Goal: Submit feedback/report problem: Submit feedback/report problem

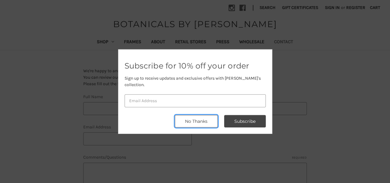
click at [206, 119] on button "No Thanks" at bounding box center [196, 121] width 43 height 12
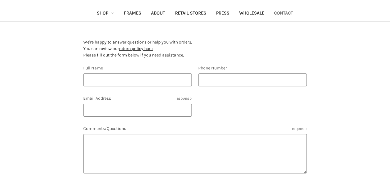
scroll to position [62, 0]
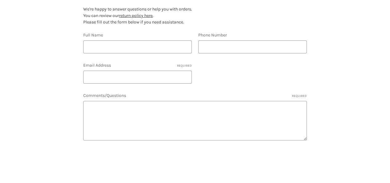
type input "[PERSON_NAME]"
type input "1201201200"
type input "[PERSON_NAME][EMAIL_ADDRESS][DOMAIN_NAME]"
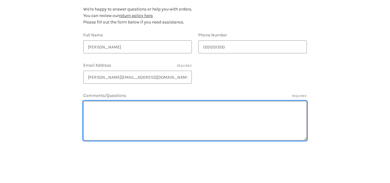
click at [144, 122] on textarea "Comments/Questions Required" at bounding box center [194, 120] width 223 height 39
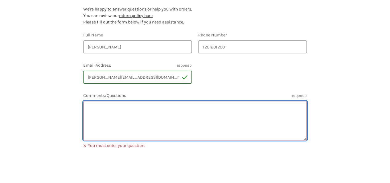
paste textarea "[PERSON_NAME]"
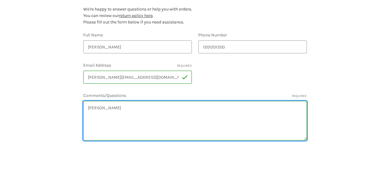
click at [139, 120] on textarea "[PERSON_NAME]" at bounding box center [194, 120] width 223 height 39
paste textarea ""Hi, I visited your website online and discovered that it was not showing up in…"
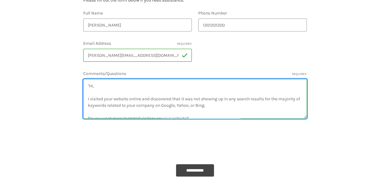
scroll to position [92, 0]
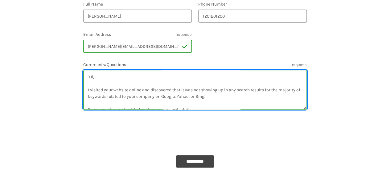
type textarea ""Hi, I visited your website online and discovered that it was not showing up in…"
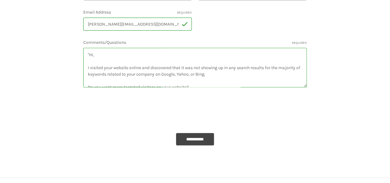
scroll to position [154, 0]
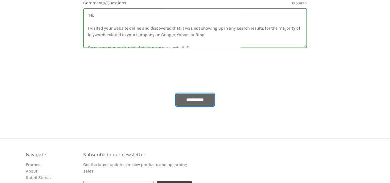
click at [200, 105] on input "**********" at bounding box center [195, 99] width 38 height 12
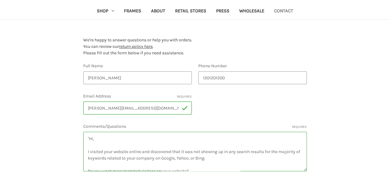
scroll to position [92, 0]
